Goal: Communication & Community: Answer question/provide support

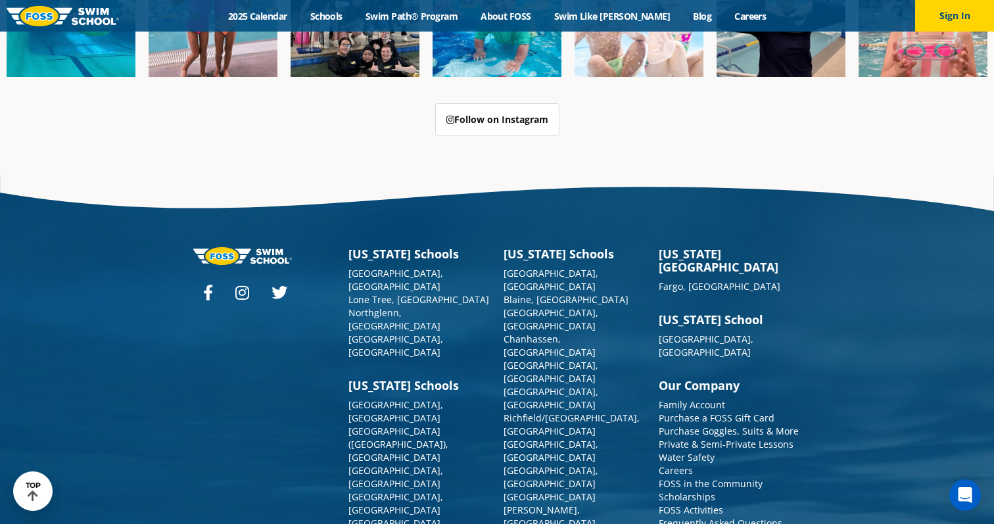
scroll to position [3341, 0]
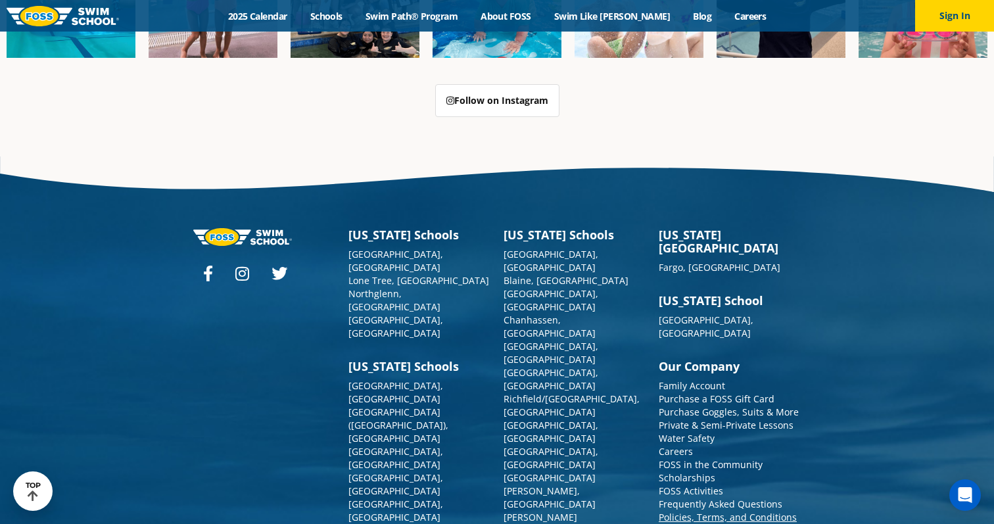
click at [694, 511] on link "Policies, Terms, and Conditions" at bounding box center [728, 517] width 138 height 12
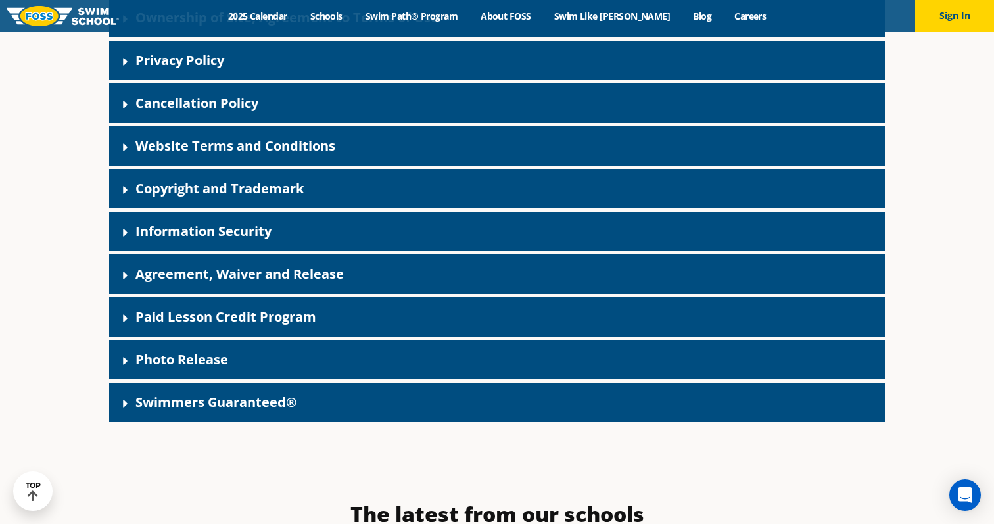
scroll to position [450, 0]
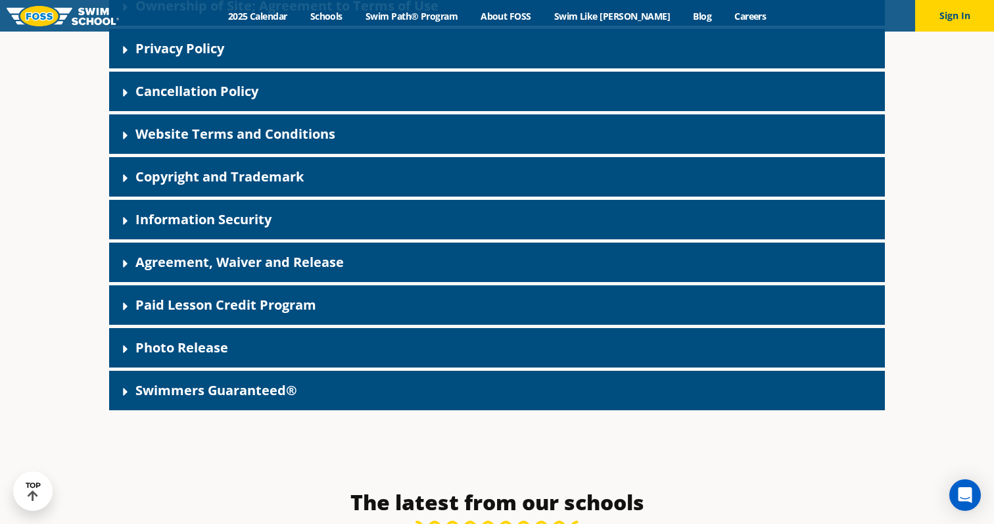
click at [120, 308] on icon at bounding box center [125, 306] width 13 height 13
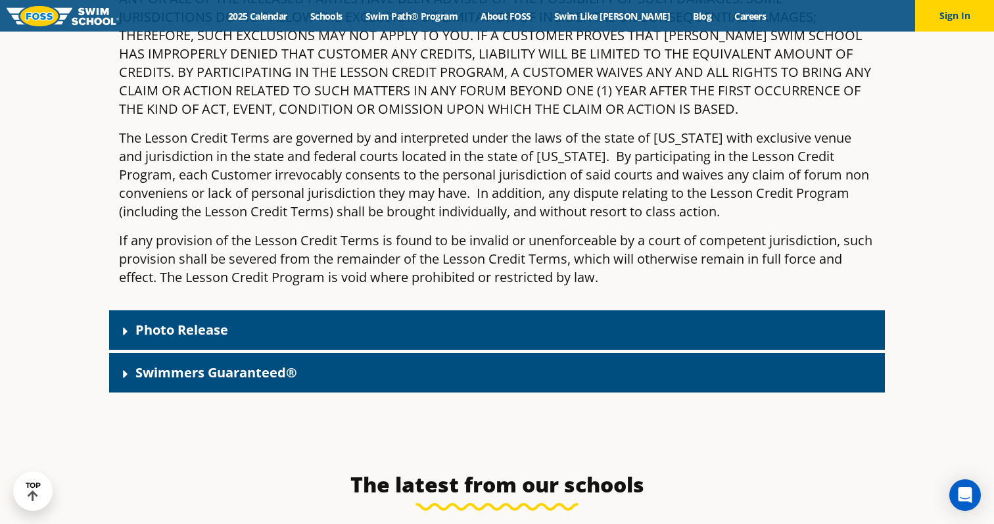
scroll to position [3155, 0]
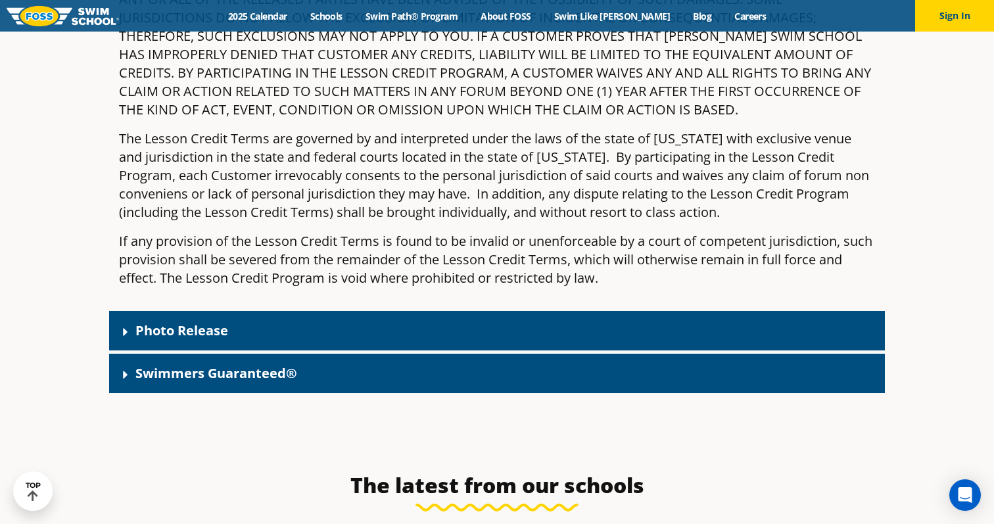
click at [124, 371] on icon at bounding box center [125, 375] width 5 height 8
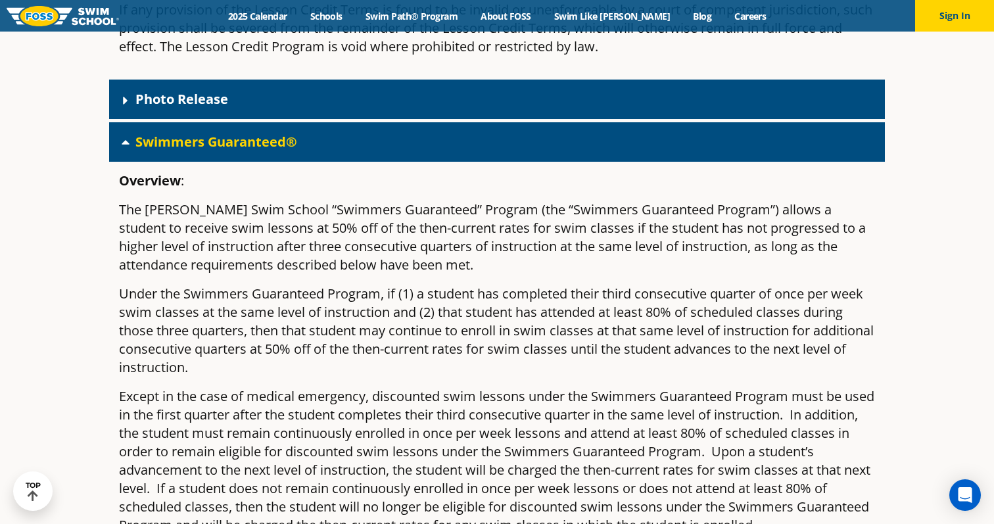
scroll to position [3400, 0]
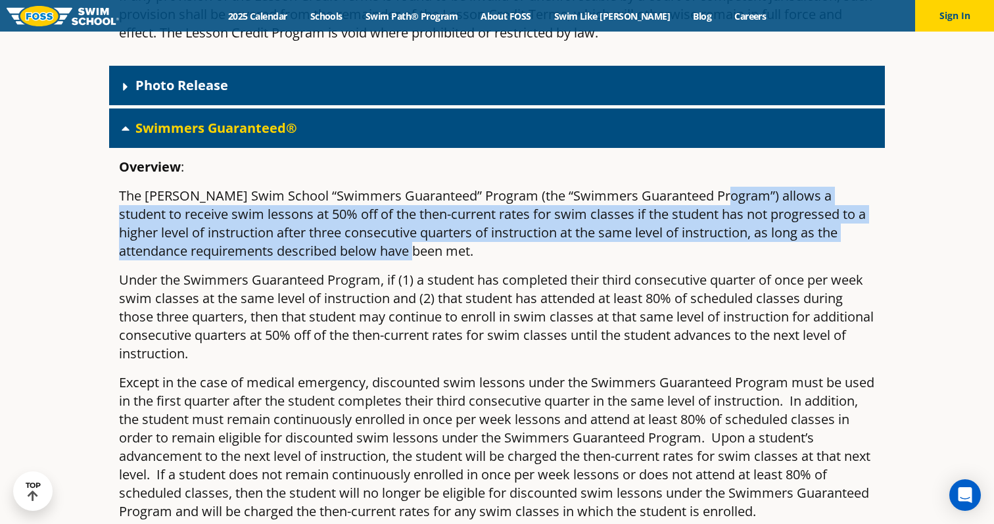
drag, startPoint x: 713, startPoint y: 178, endPoint x: 726, endPoint y: 238, distance: 61.9
click at [726, 238] on p "The [PERSON_NAME] Swim School “Swimmers Guaranteed” Program (the “Swimmers Guar…" at bounding box center [497, 224] width 756 height 74
copy p "llows a student to receive swim lessons at 50% off of the then-current rates fo…"
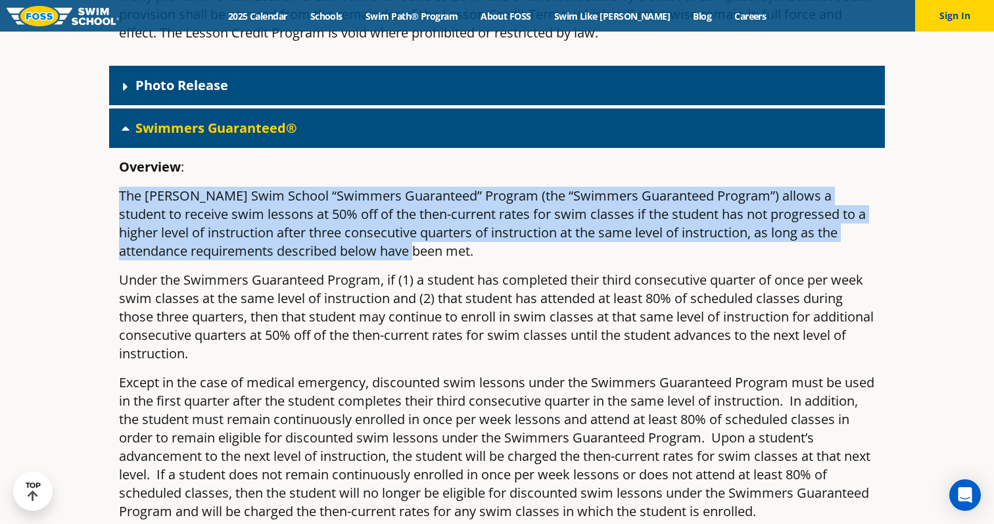
drag, startPoint x: 120, startPoint y: 180, endPoint x: 408, endPoint y: 239, distance: 293.9
click at [408, 239] on p "The [PERSON_NAME] Swim School “Swimmers Guaranteed” Program (the “Swimmers Guar…" at bounding box center [497, 224] width 756 height 74
copy p "The [PERSON_NAME] Swim School “Swimmers Guaranteed” Program (the “Swimmers Guar…"
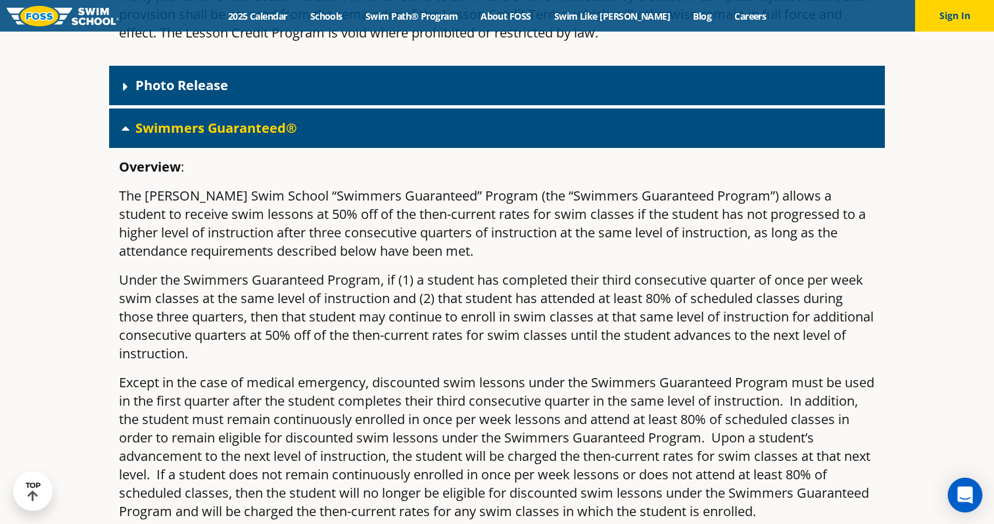
click at [956, 500] on div "Open Intercom Messenger" at bounding box center [965, 495] width 35 height 35
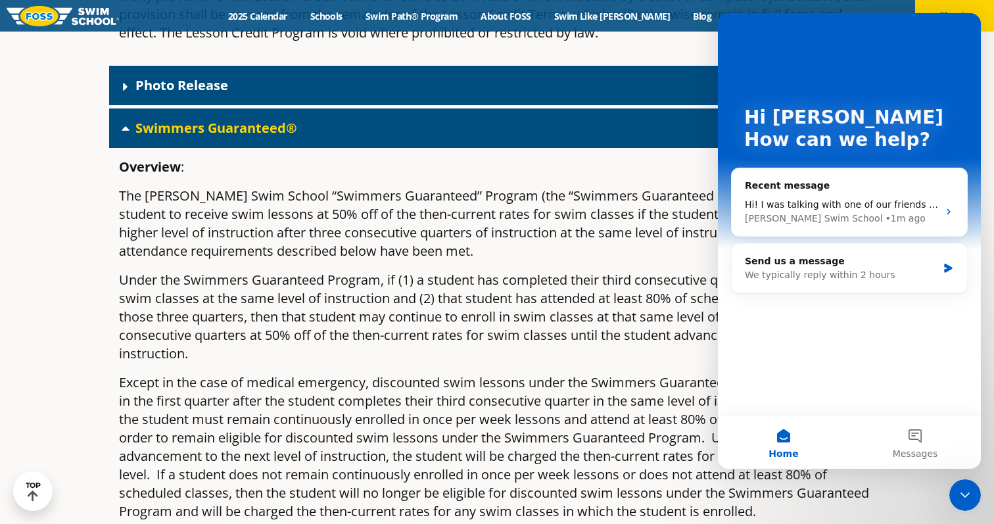
scroll to position [0, 0]
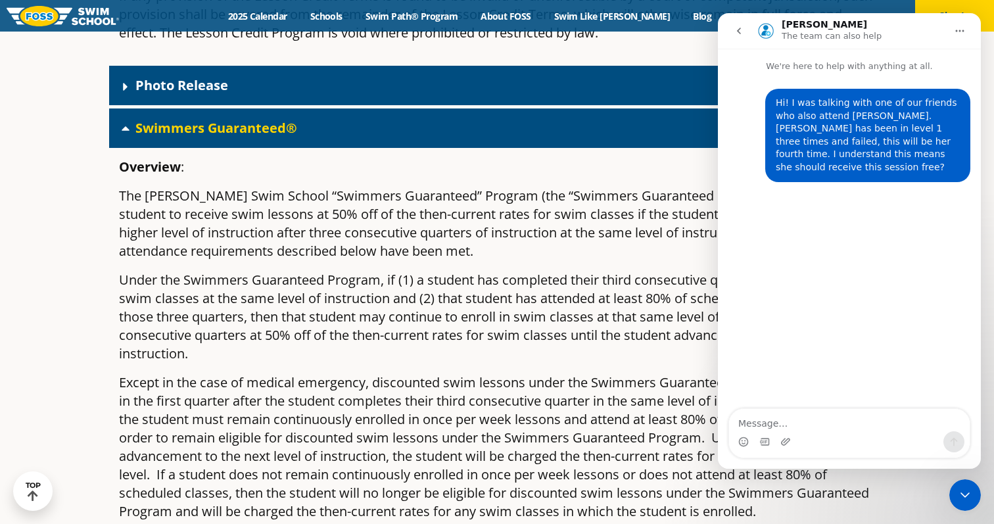
click at [784, 420] on textarea "Message…" at bounding box center [849, 420] width 241 height 22
type textarea "Sorry I just found the policy, its 50% off"
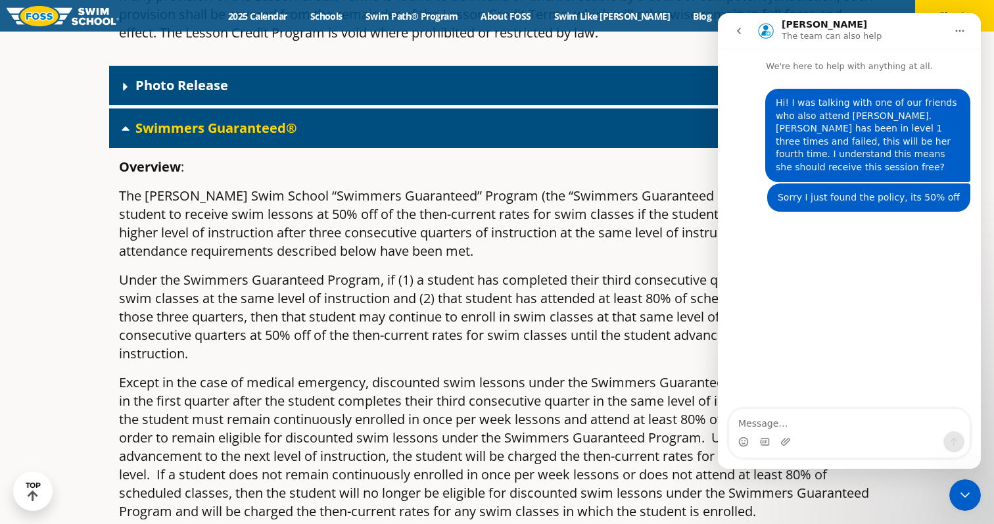
type textarea "The [PERSON_NAME] Swim School “Swimmers Guaranteed” Program (the “Swimmers Guar…"
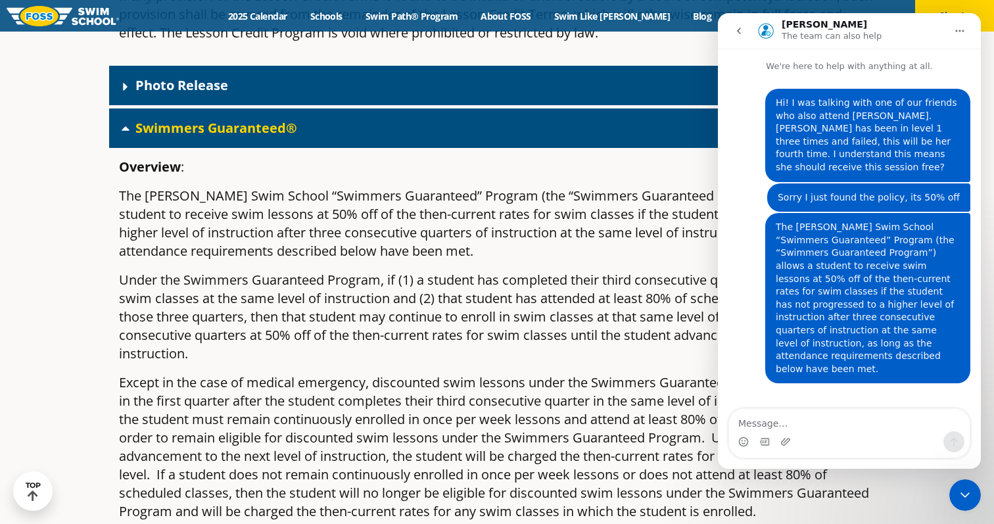
click at [802, 414] on textarea "Message…" at bounding box center [849, 420] width 241 height 22
type textarea "Can we please get refunded?"
click at [963, 491] on icon "Close Intercom Messenger" at bounding box center [966, 495] width 16 height 16
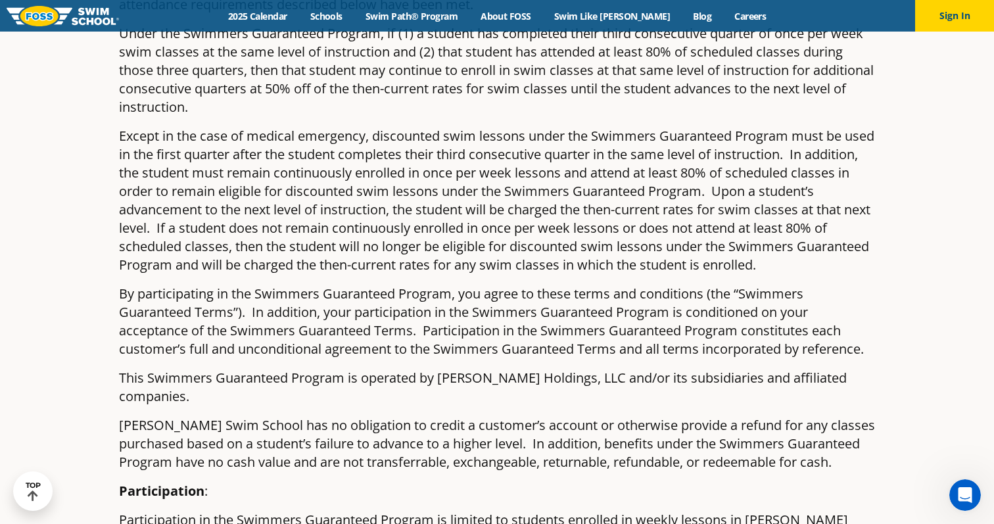
scroll to position [3635, 0]
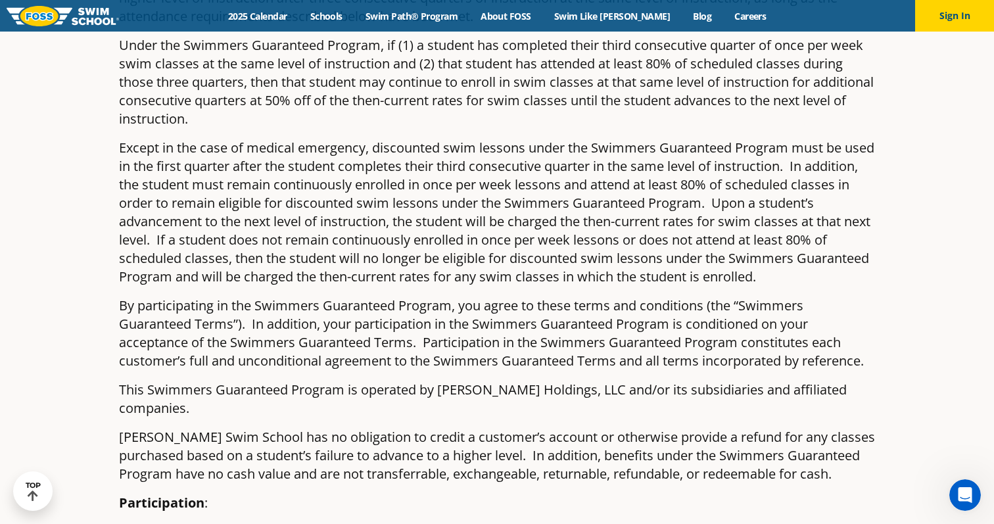
click at [957, 500] on div "Open Intercom Messenger" at bounding box center [965, 494] width 43 height 43
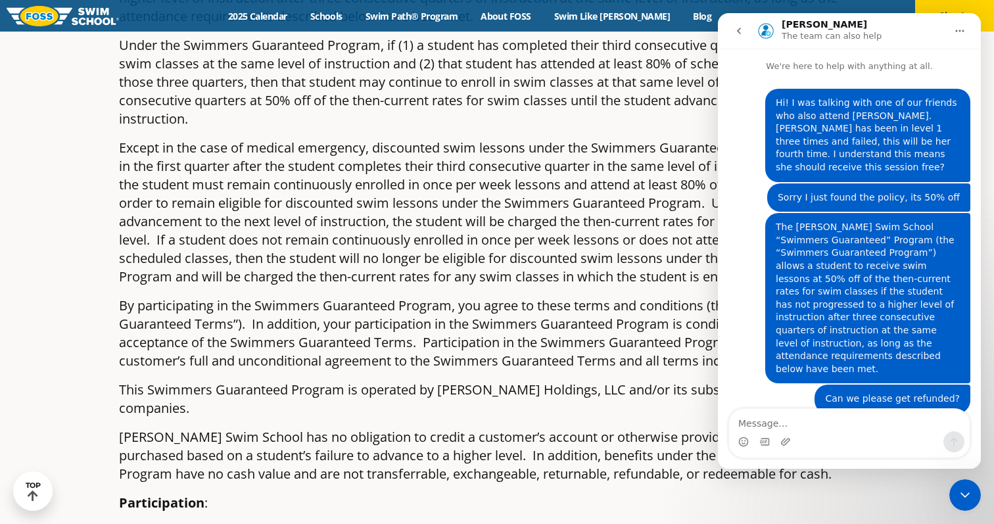
click at [847, 422] on textarea "Message…" at bounding box center [849, 420] width 241 height 22
click at [965, 501] on icon "Close Intercom Messenger" at bounding box center [966, 495] width 16 height 16
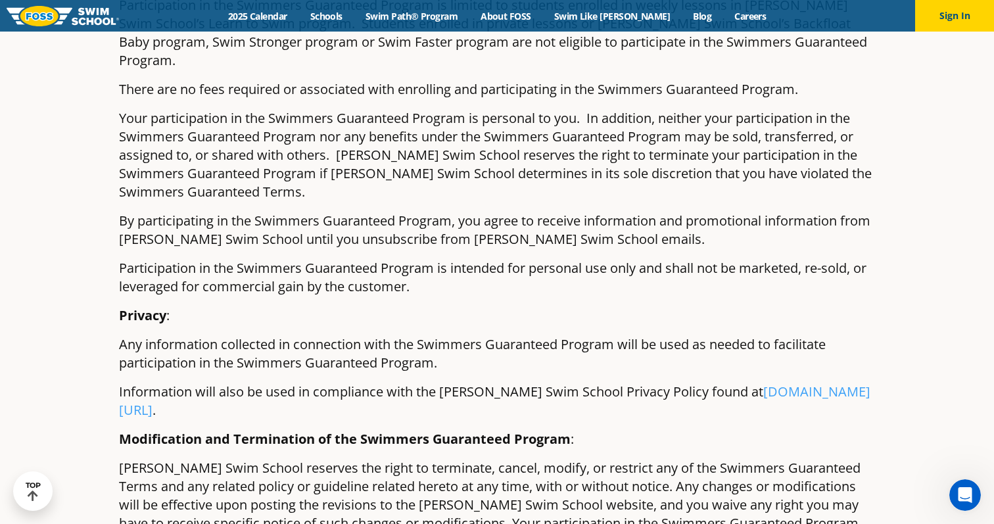
scroll to position [43, 0]
click at [975, 498] on div "Open Intercom Messenger" at bounding box center [965, 494] width 43 height 43
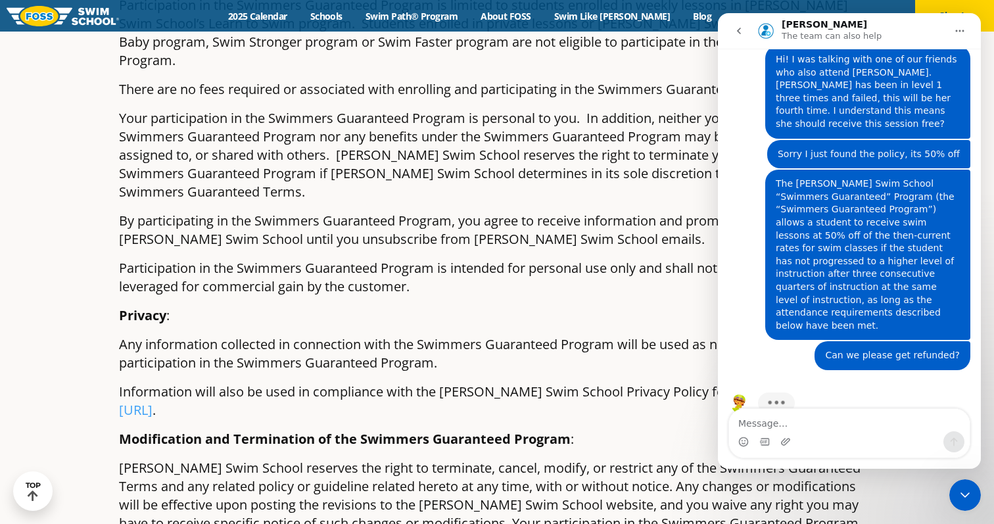
click at [821, 425] on textarea "Message…" at bounding box center [849, 420] width 241 height 22
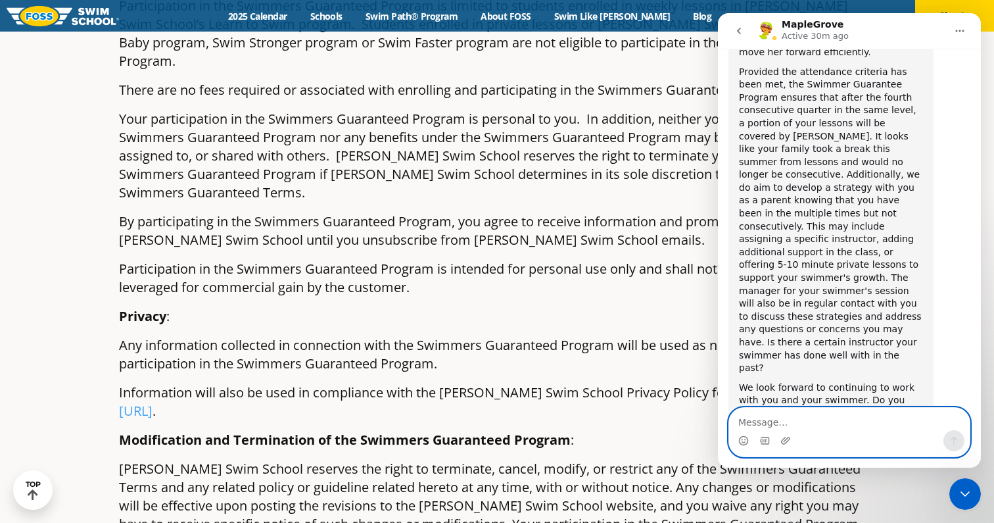
scroll to position [685, 0]
click at [771, 418] on textarea "Message…" at bounding box center [849, 419] width 241 height 22
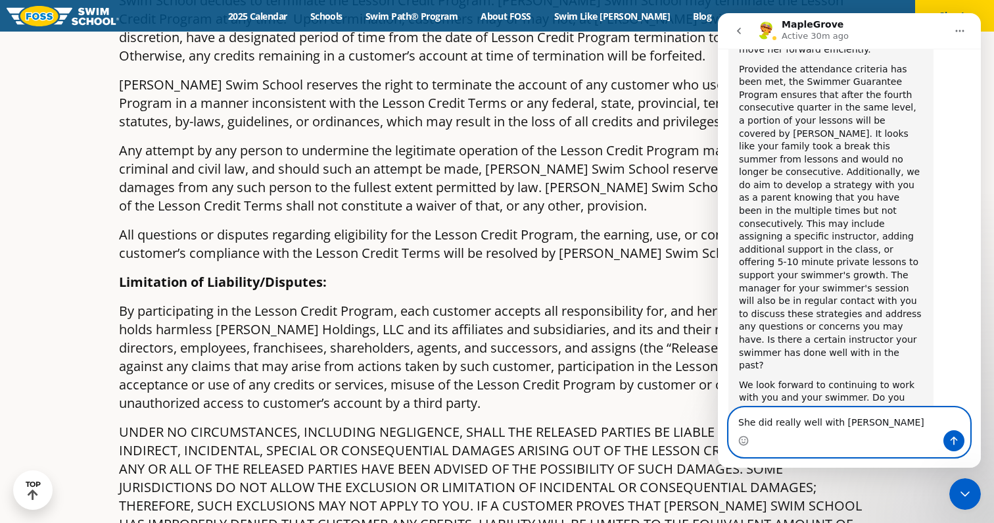
scroll to position [2618, 0]
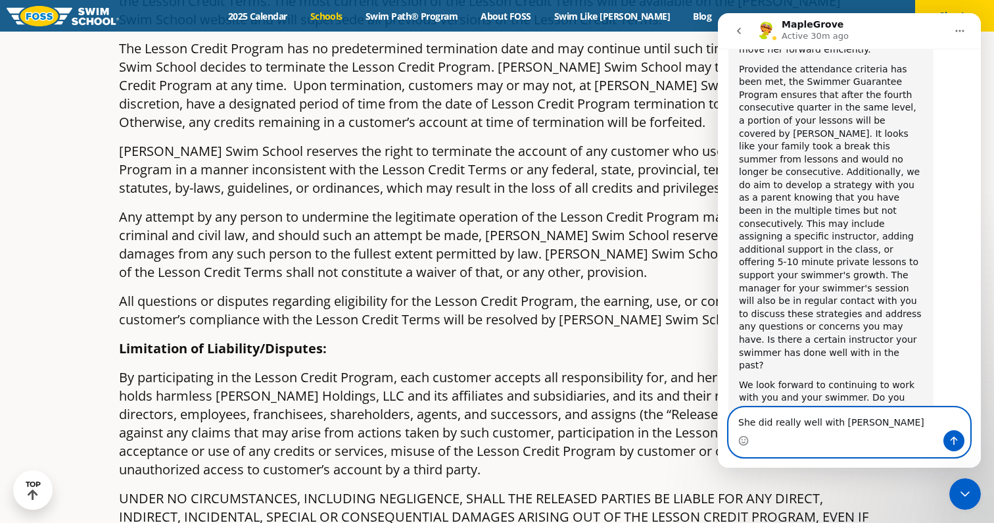
type textarea "She did really well with [PERSON_NAME]"
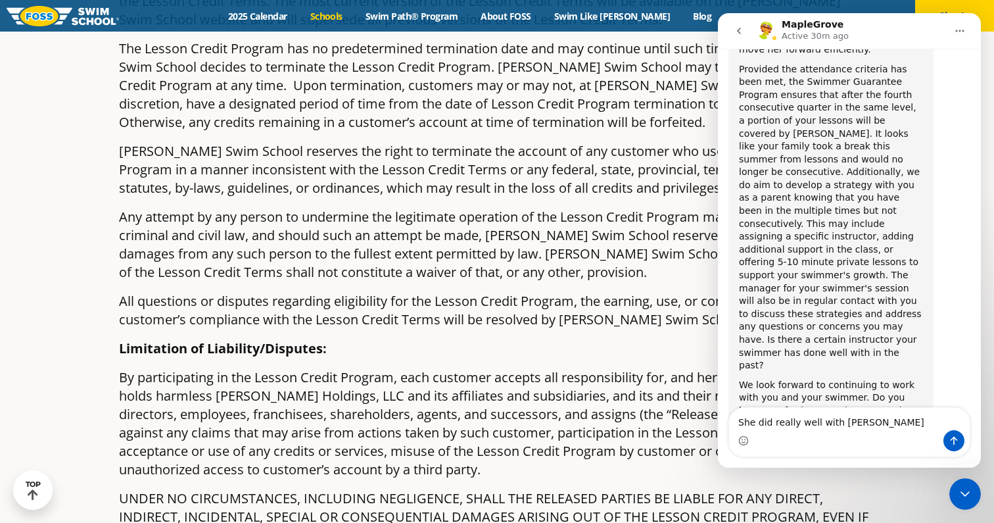
click at [354, 14] on link "Schools" at bounding box center [326, 16] width 55 height 12
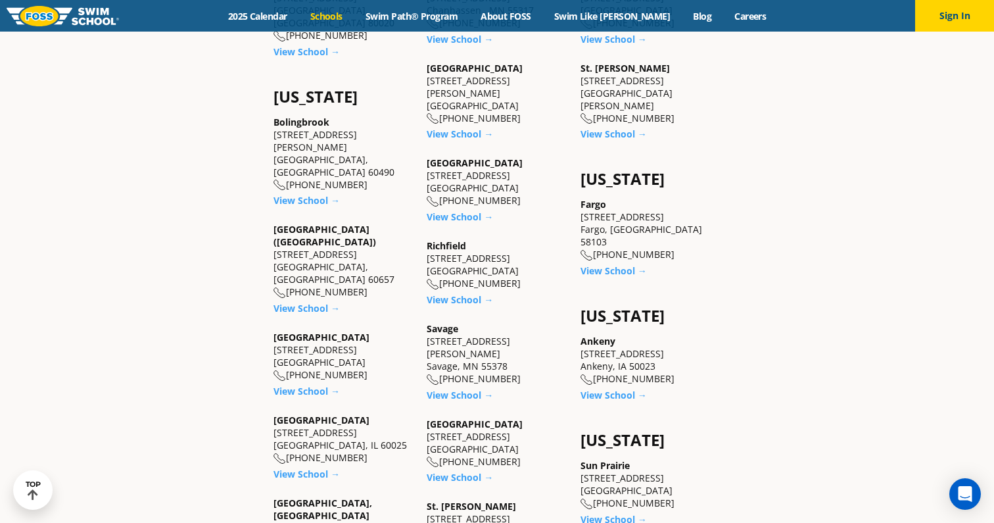
scroll to position [816, 0]
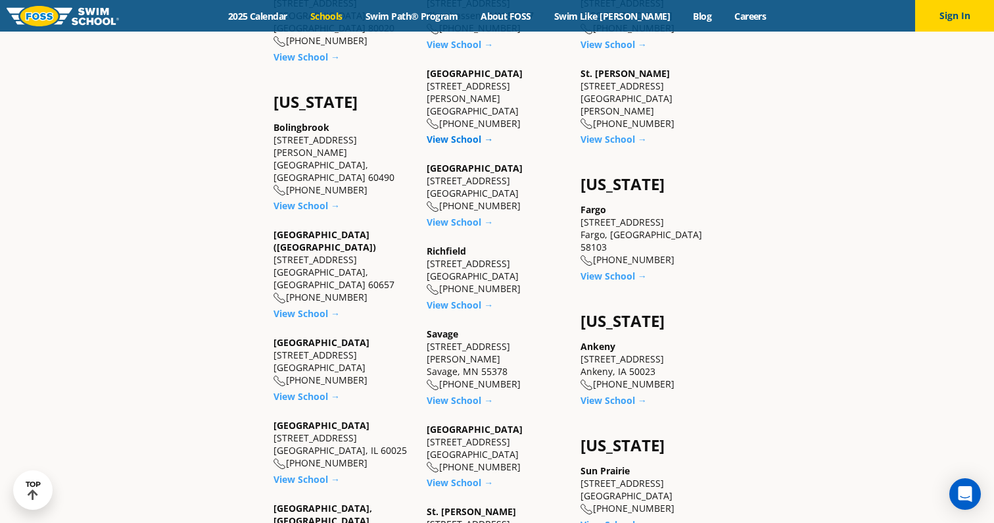
click at [452, 133] on link "View School →" at bounding box center [460, 139] width 66 height 12
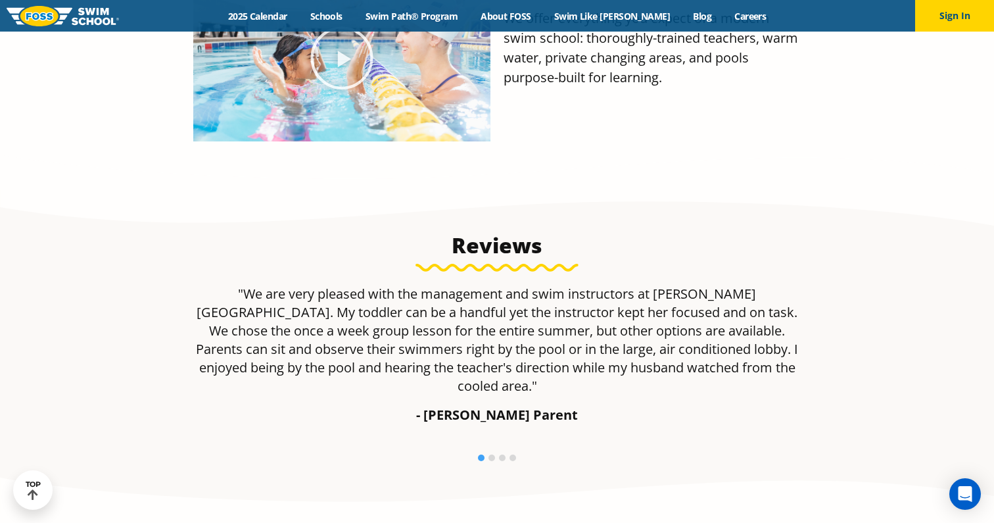
scroll to position [764, 0]
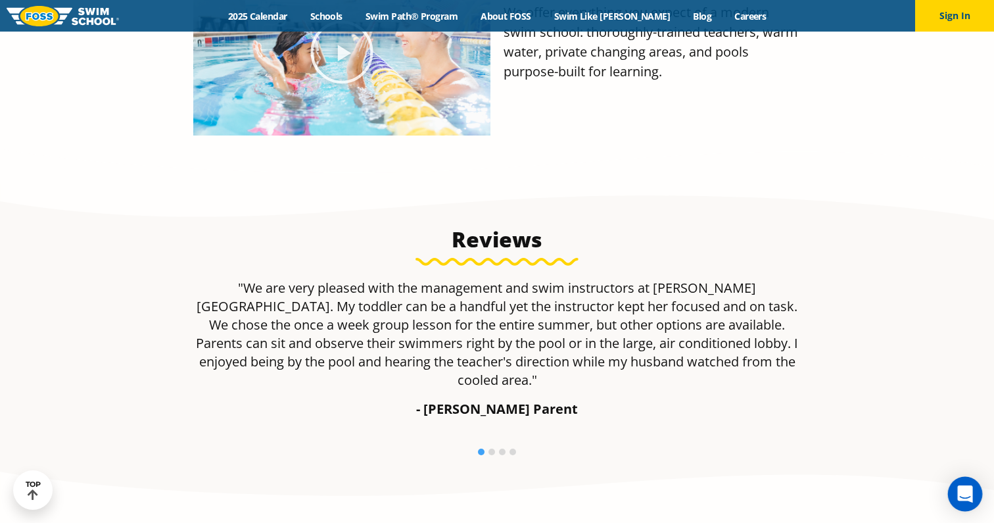
click at [960, 498] on icon "Open Intercom Messenger" at bounding box center [965, 493] width 15 height 17
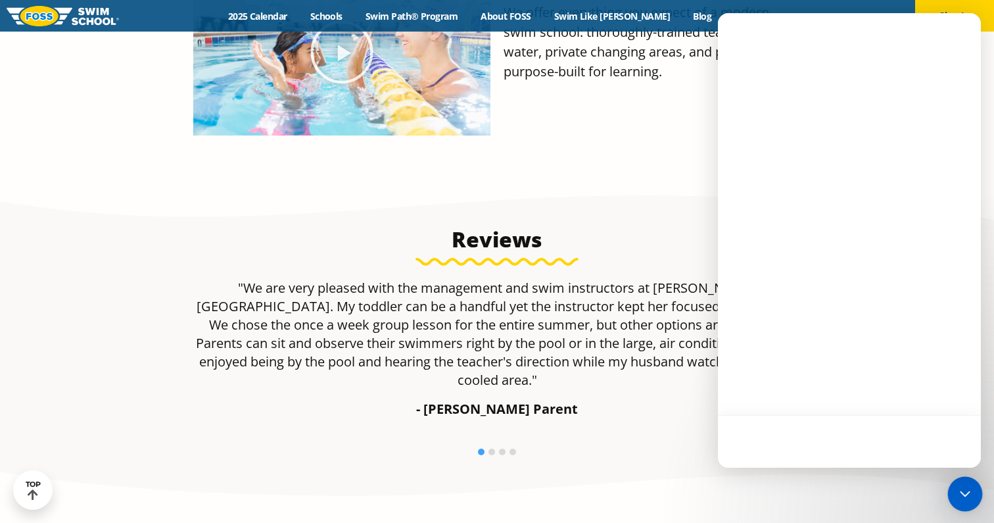
scroll to position [0, 0]
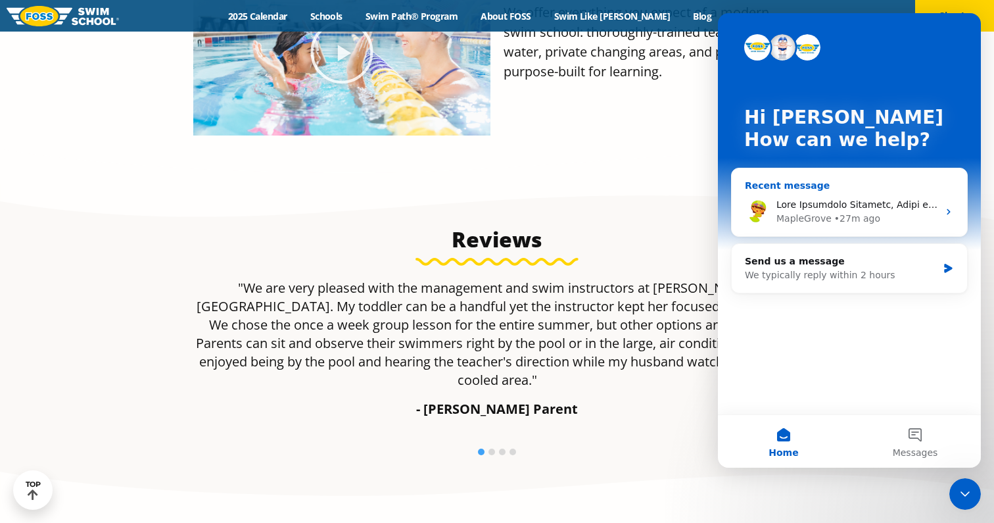
click at [839, 218] on div "• 27m ago" at bounding box center [858, 219] width 46 height 14
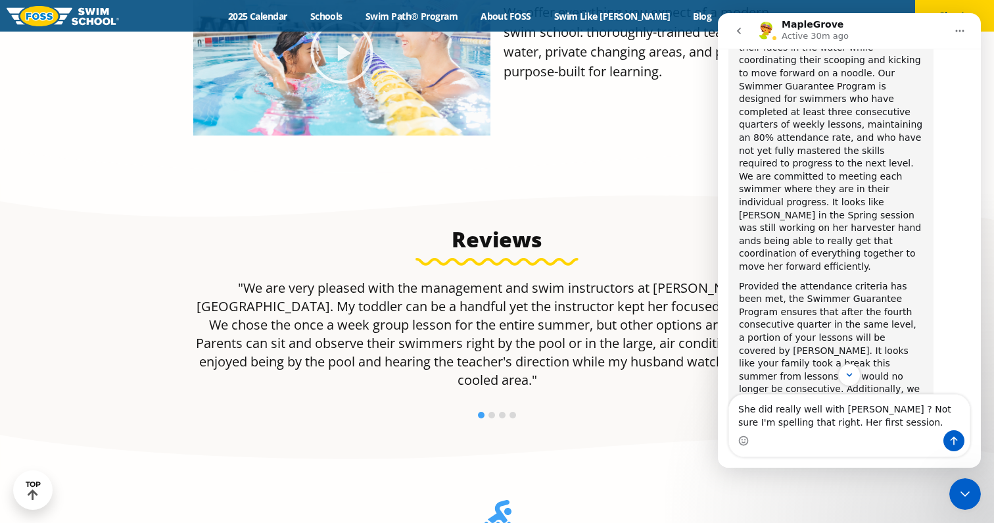
scroll to position [470, 0]
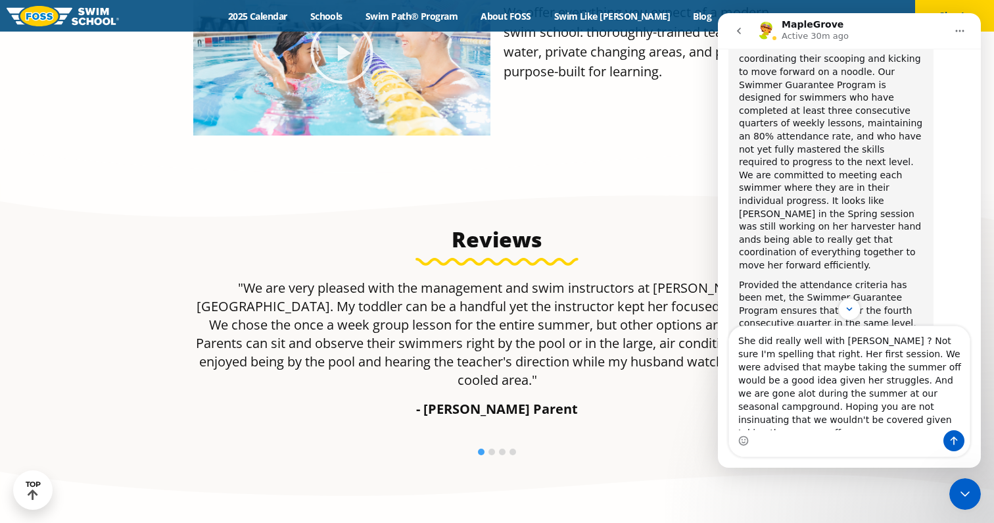
type textarea "She did really well with [PERSON_NAME] ? Not sure I'm spelling that right. Her …"
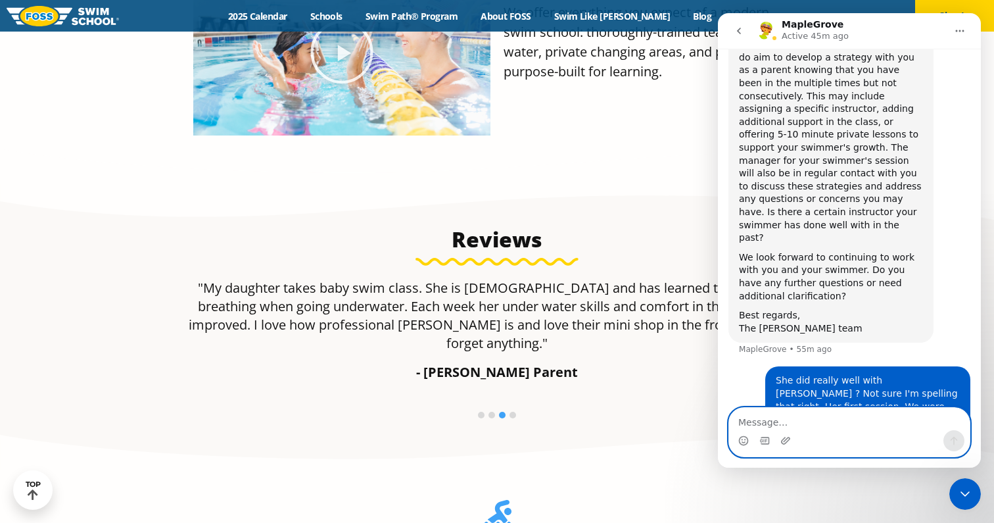
scroll to position [827, 0]
